Goal: Information Seeking & Learning: Learn about a topic

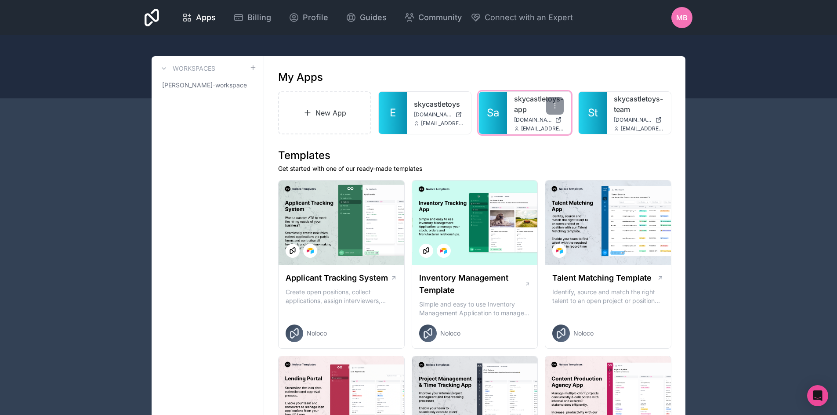
click at [495, 111] on span "Sa" at bounding box center [493, 113] width 12 height 14
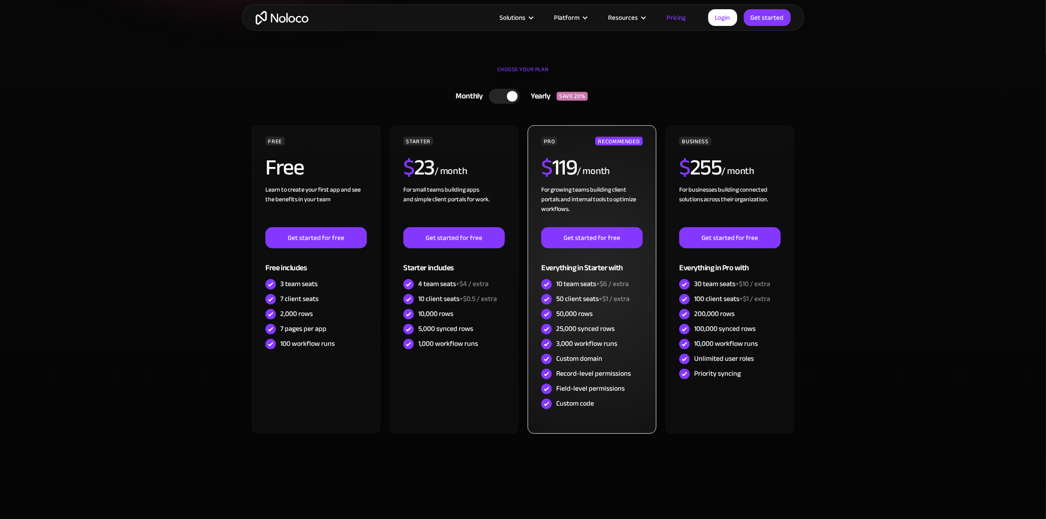
scroll to position [220, 0]
drag, startPoint x: 551, startPoint y: 194, endPoint x: 619, endPoint y: 195, distance: 68.1
click at [619, 195] on div "For growing teams building client portals and internal tools to optimize workfl…" at bounding box center [591, 206] width 101 height 42
click at [620, 197] on div "For growing teams building client portals and internal tools to optimize workfl…" at bounding box center [591, 206] width 101 height 42
drag, startPoint x: 584, startPoint y: 355, endPoint x: 567, endPoint y: 317, distance: 41.3
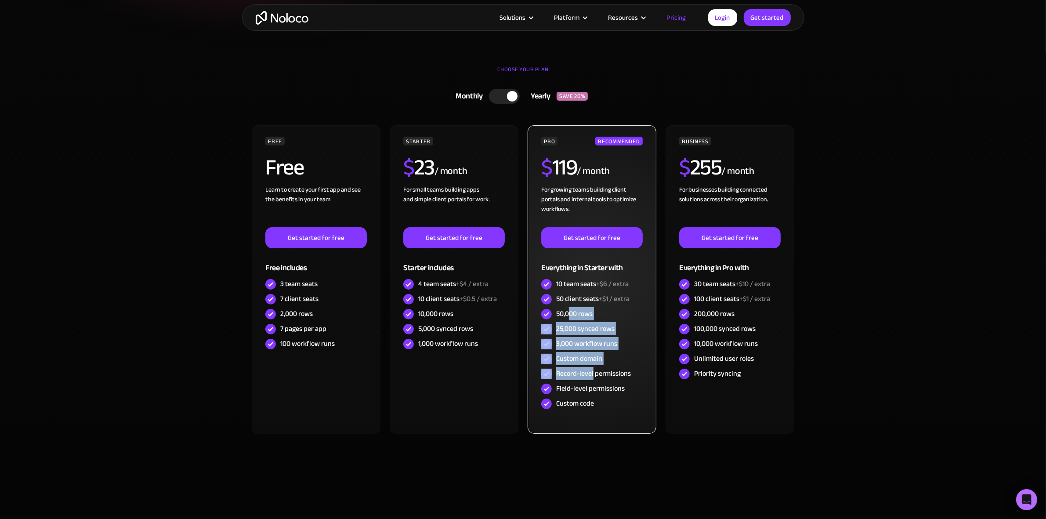
click at [567, 317] on div "PRO RECOMMENDED $ 119 / month For growing teams building client portals and int…" at bounding box center [591, 274] width 101 height 274
click at [588, 374] on div "Record-level permissions" at bounding box center [593, 373] width 75 height 10
drag, startPoint x: 584, startPoint y: 349, endPoint x: 559, endPoint y: 302, distance: 53.4
click at [559, 302] on div "PRO RECOMMENDED $ 119 / month For growing teams building client portals and int…" at bounding box center [591, 274] width 101 height 274
click at [581, 348] on div "3,000 workflow runs" at bounding box center [586, 344] width 61 height 10
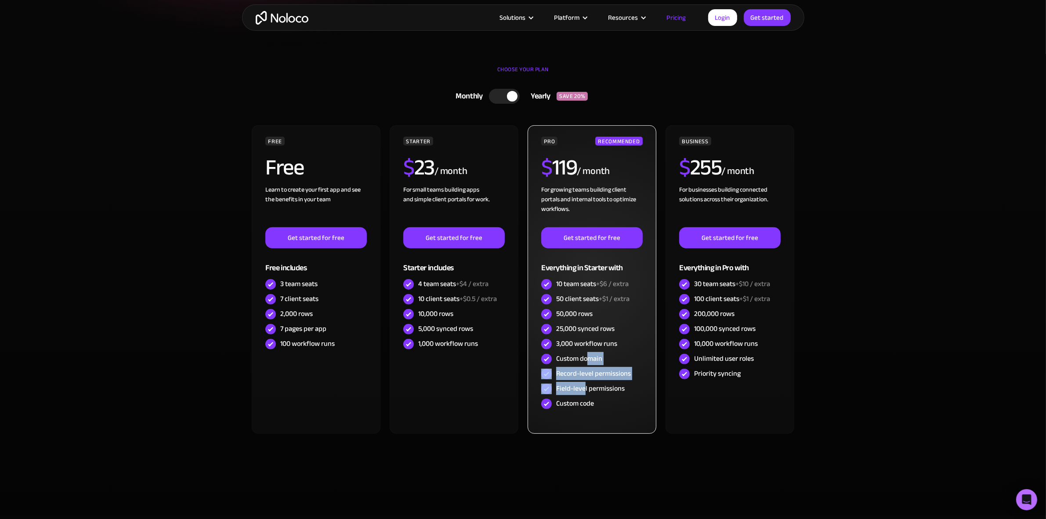
drag, startPoint x: 584, startPoint y: 393, endPoint x: 593, endPoint y: 329, distance: 64.7
click at [583, 346] on div "PRO RECOMMENDED $ 119 / month For growing teams building client portals and int…" at bounding box center [591, 274] width 101 height 274
click at [600, 335] on div "25,000 synced rows" at bounding box center [591, 328] width 101 height 15
